Goal: Task Accomplishment & Management: Use online tool/utility

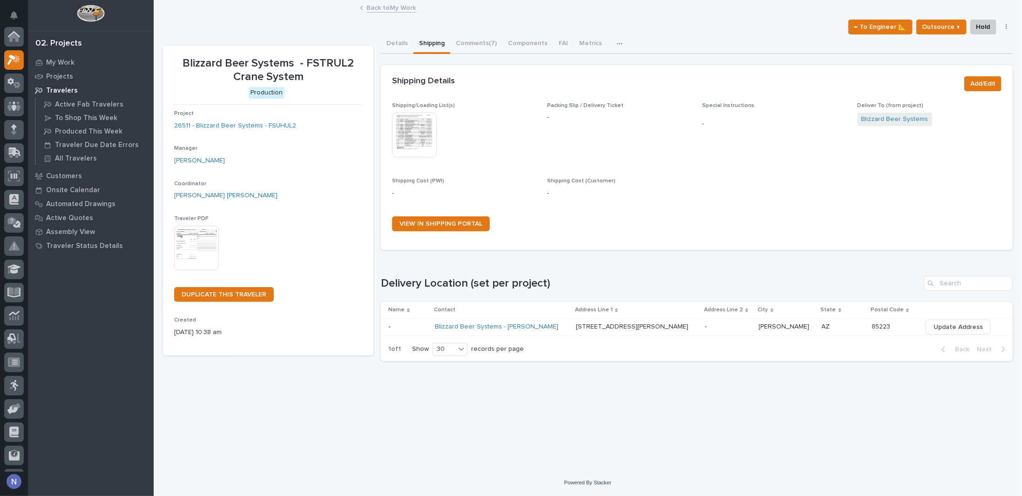
scroll to position [23, 0]
click at [53, 59] on p "My Work" at bounding box center [60, 63] width 28 height 8
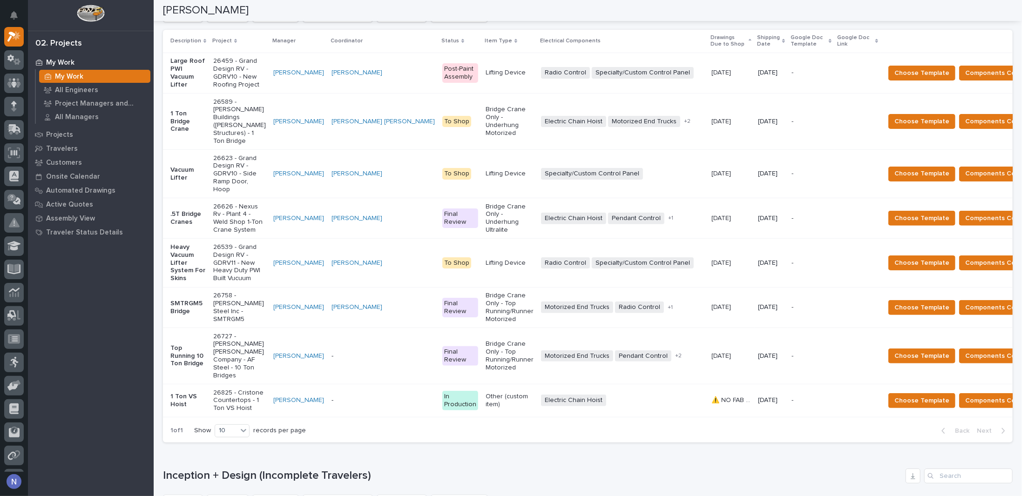
scroll to position [233, 0]
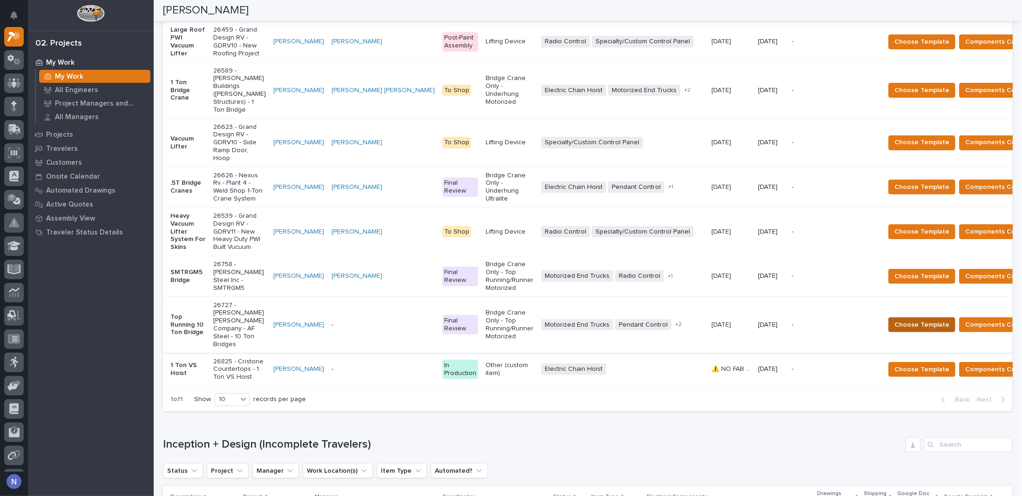
click at [894, 330] on span "Choose Template" at bounding box center [921, 324] width 55 height 11
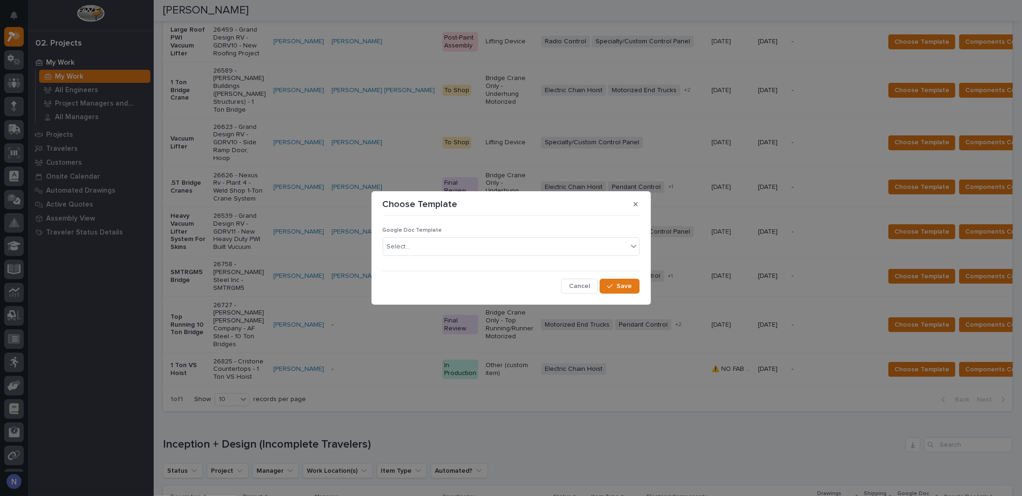
click at [423, 237] on div "Google Doc Template Select..." at bounding box center [511, 245] width 257 height 36
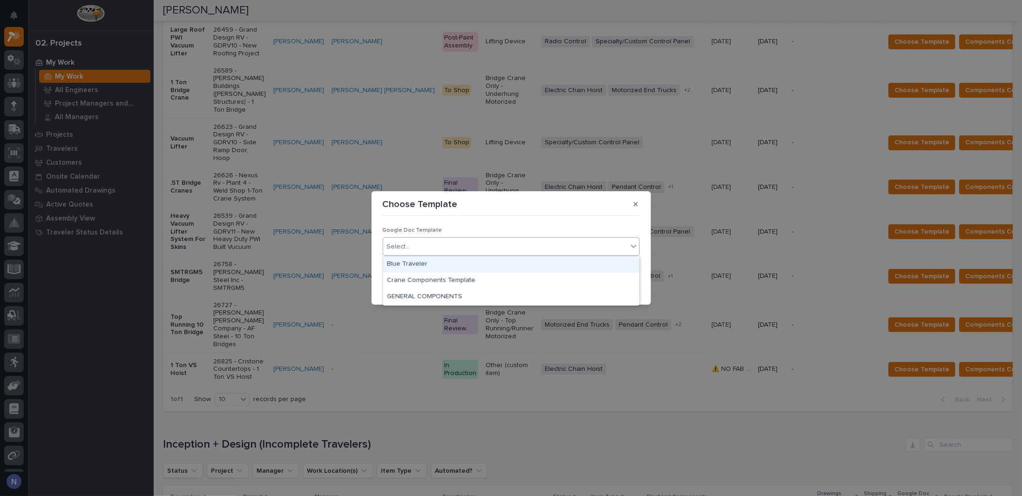
click at [412, 248] on div "Select..." at bounding box center [505, 246] width 244 height 15
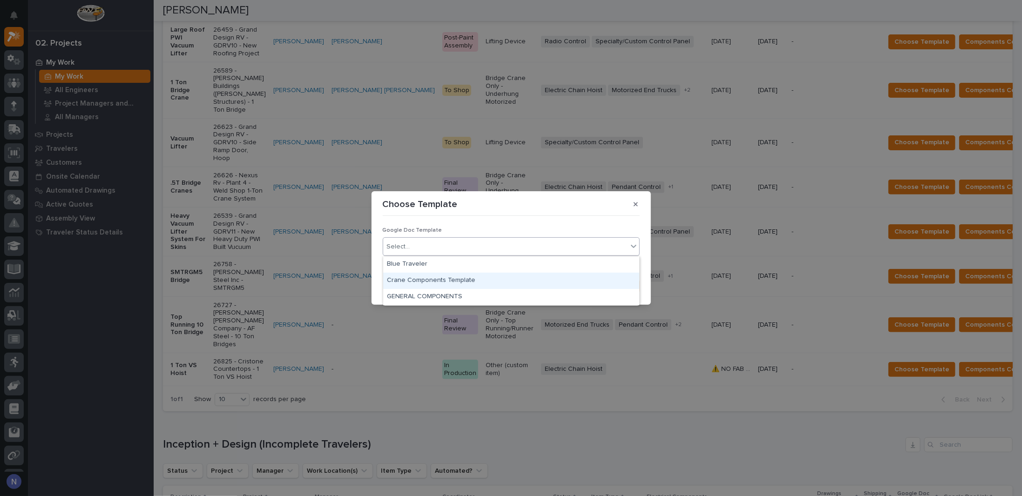
click at [399, 281] on div "Crane Components Template" at bounding box center [511, 281] width 256 height 16
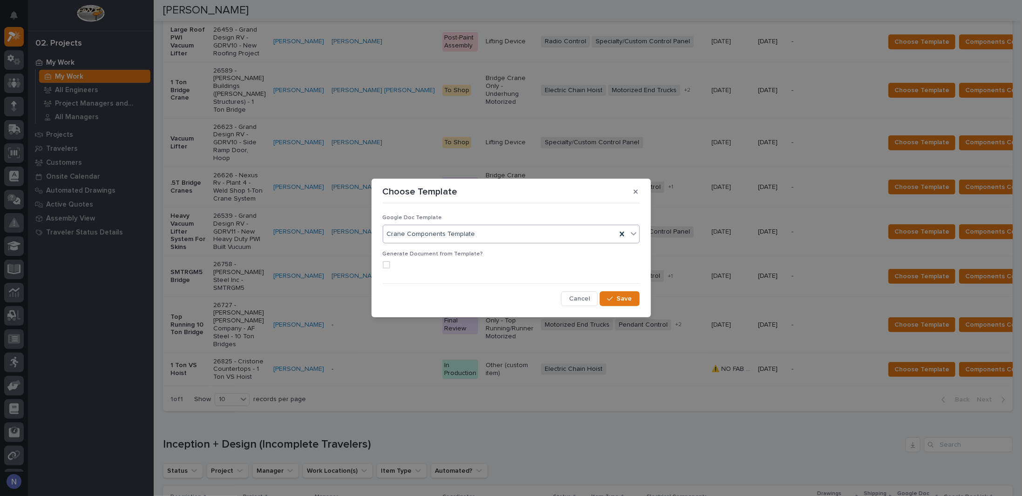
click at [387, 267] on span at bounding box center [386, 264] width 7 height 7
click at [626, 296] on span "Save" at bounding box center [624, 299] width 15 height 8
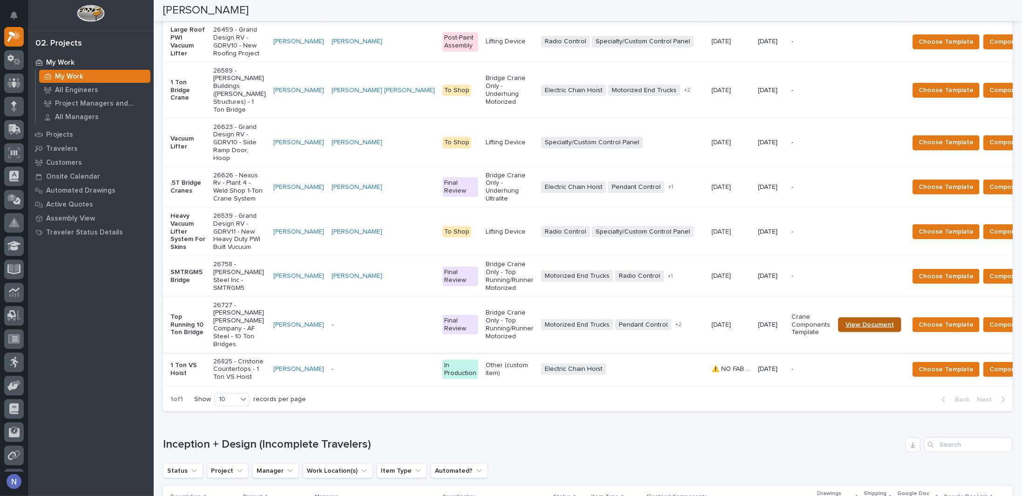
click at [845, 328] on span "View Document" at bounding box center [869, 325] width 48 height 7
